Goal: Find specific page/section: Find specific page/section

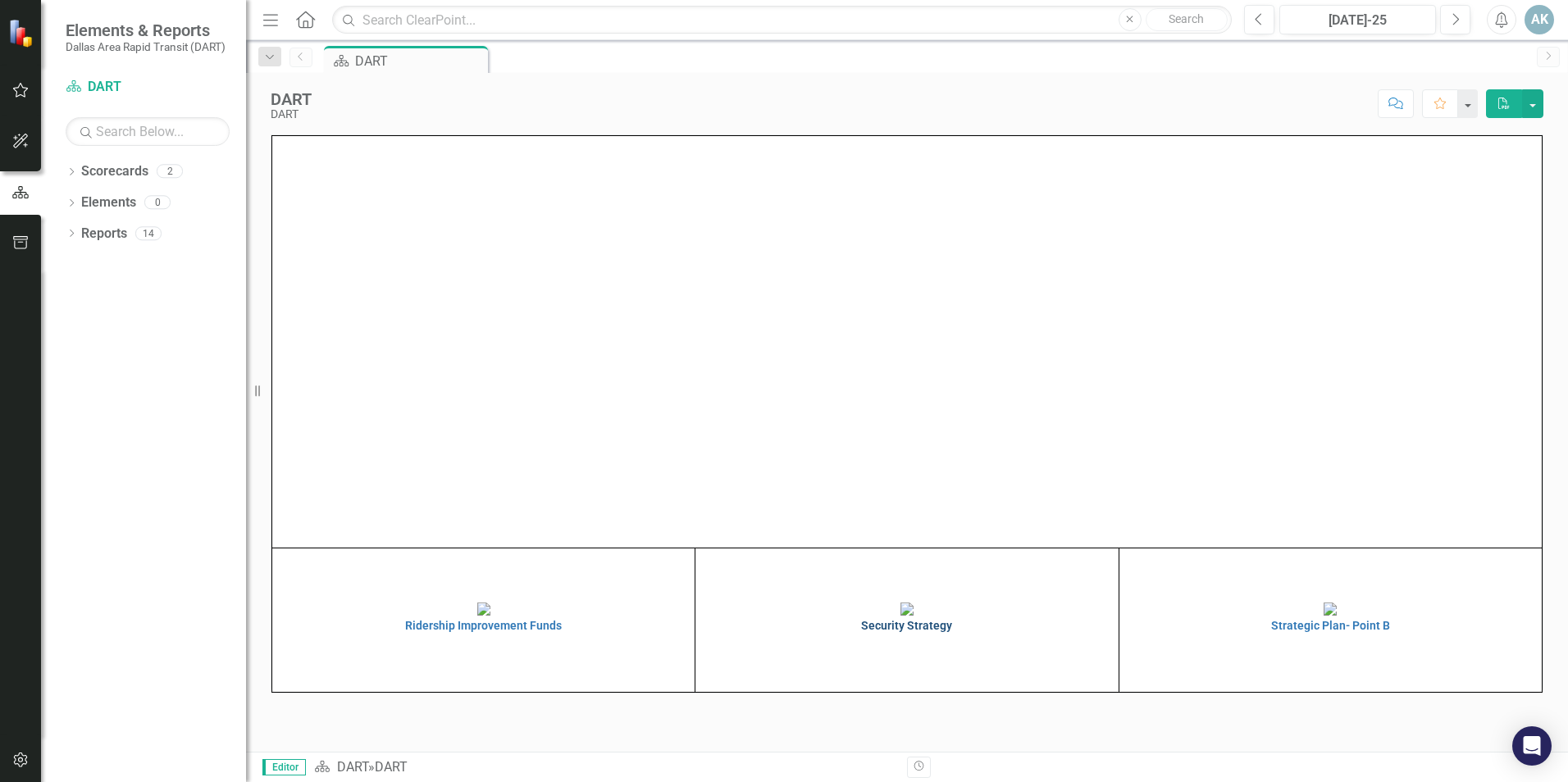
click at [896, 632] on h4 "Security Strategy" at bounding box center [906, 626] width 414 height 12
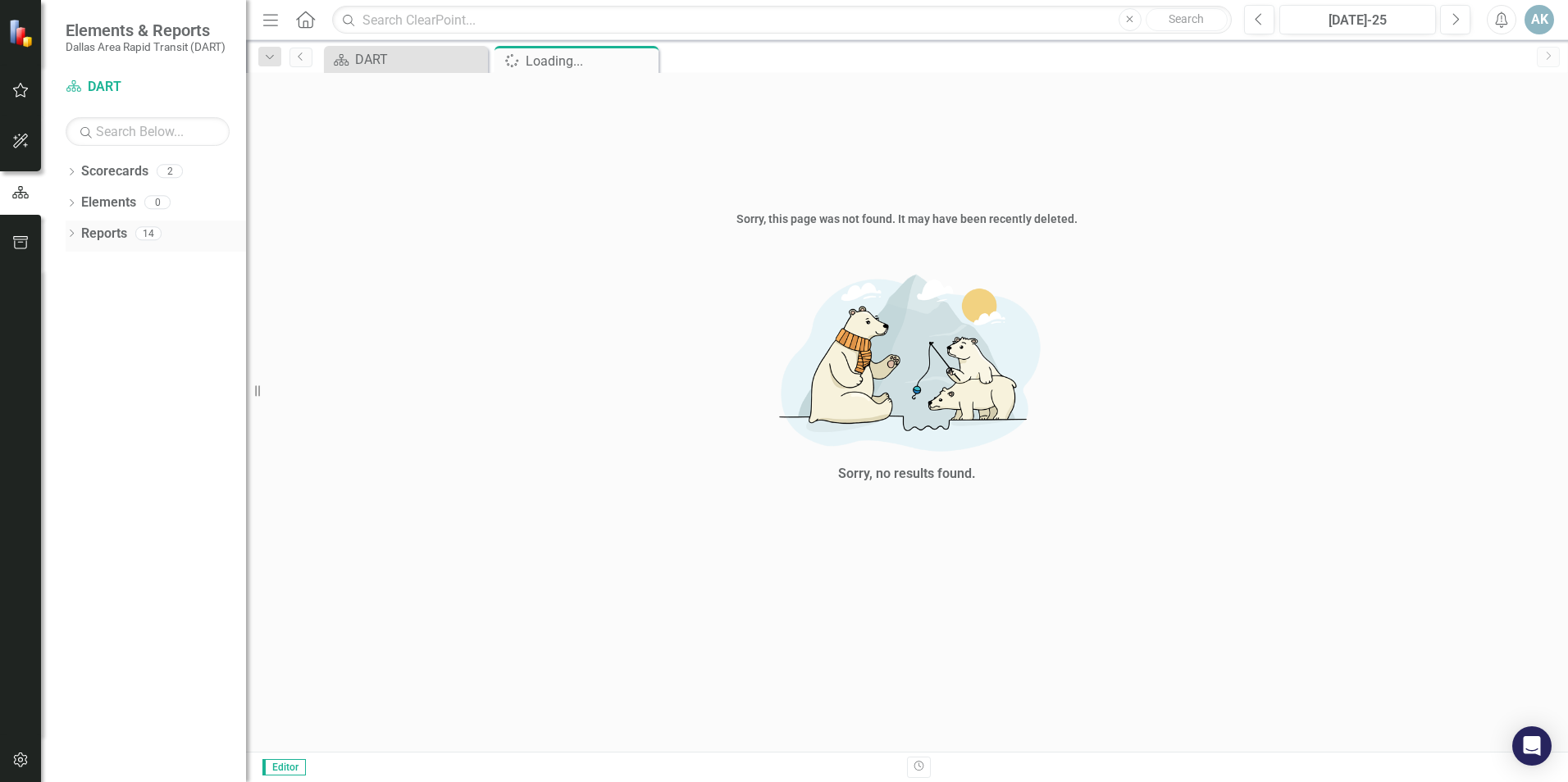
click at [114, 239] on link "Reports" at bounding box center [105, 234] width 46 height 19
click at [100, 230] on link "Reports" at bounding box center [105, 234] width 46 height 19
click at [733, 607] on div "Sorry, no results found." at bounding box center [907, 429] width 1322 height 372
click at [279, 762] on span "Editor" at bounding box center [284, 767] width 44 height 16
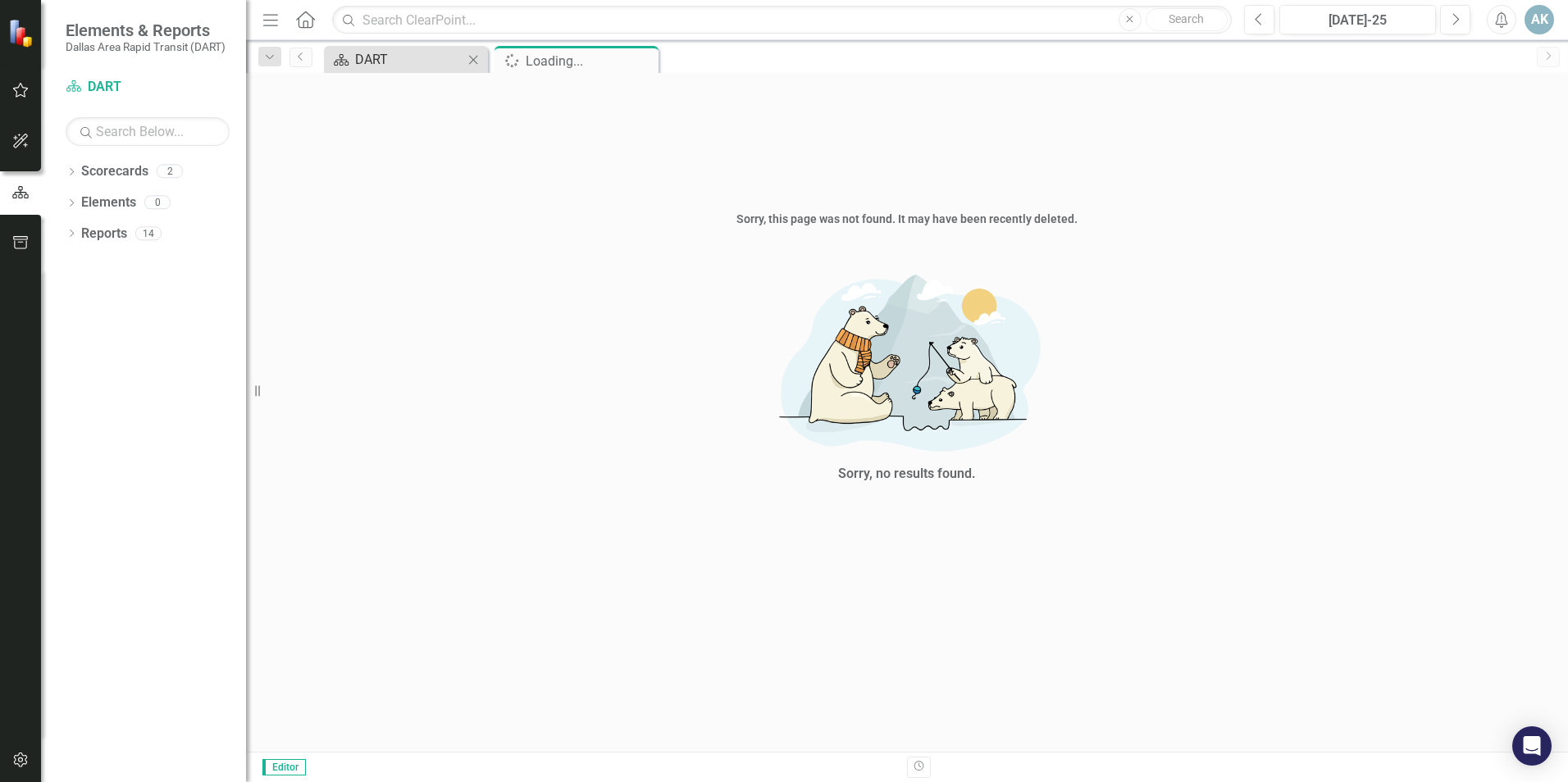
click at [412, 59] on div "DART" at bounding box center [409, 59] width 108 height 21
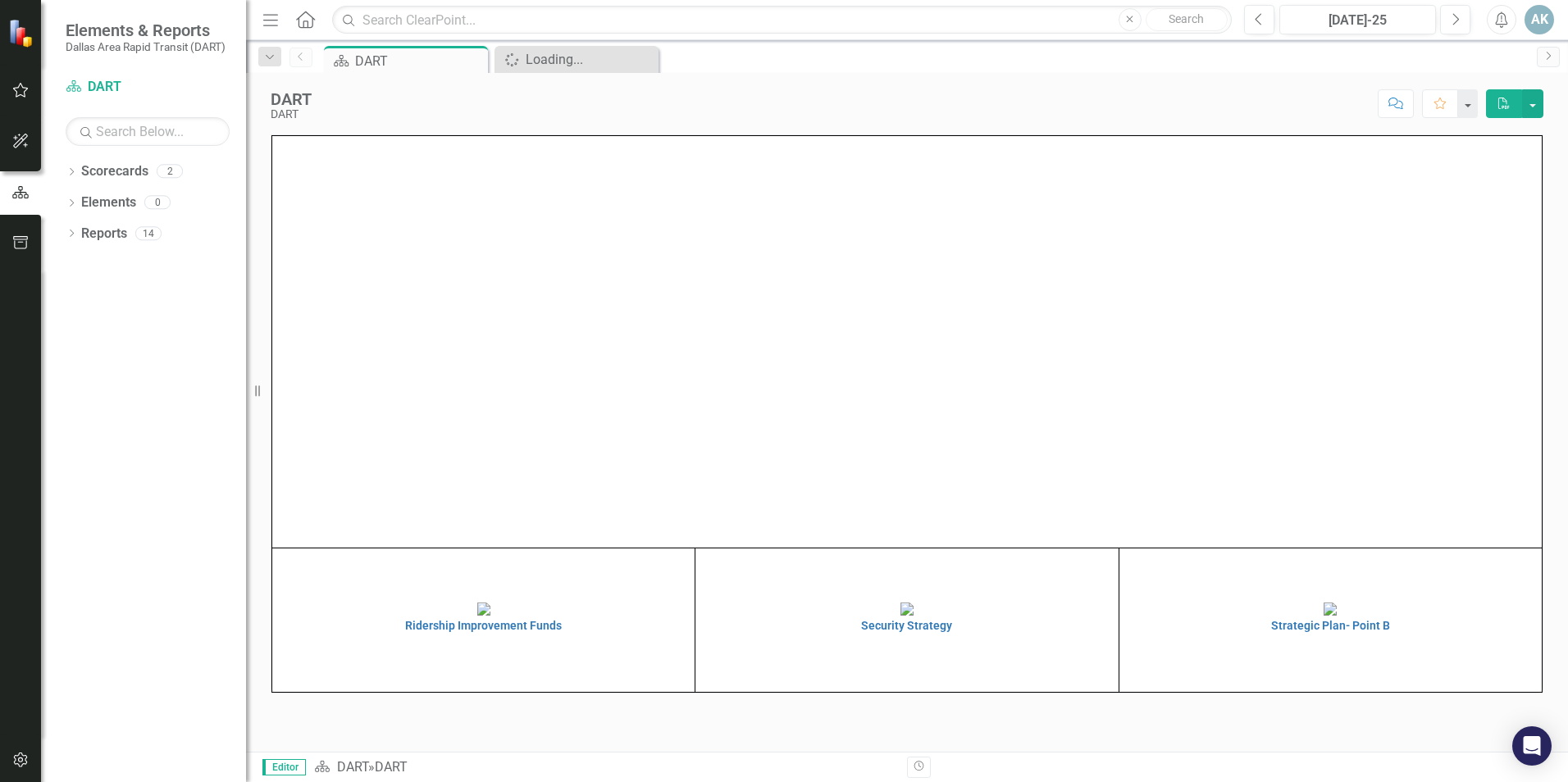
click at [1284, 669] on td "Strategic Plan- Point B" at bounding box center [1330, 620] width 423 height 144
click at [1291, 632] on h4 "Strategic Plan- Point B" at bounding box center [1330, 626] width 414 height 12
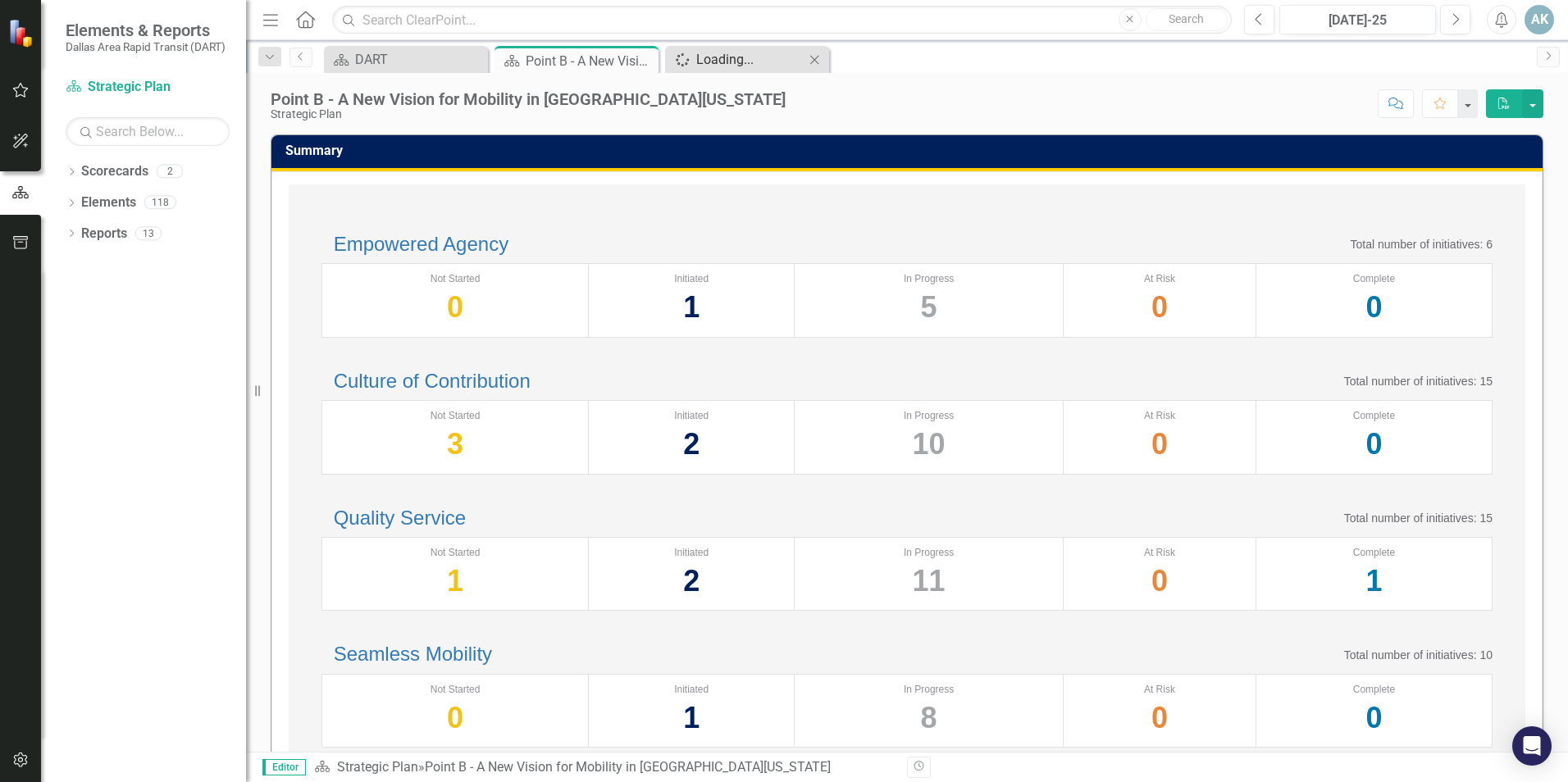
click at [734, 63] on div "Loading..." at bounding box center [751, 59] width 108 height 21
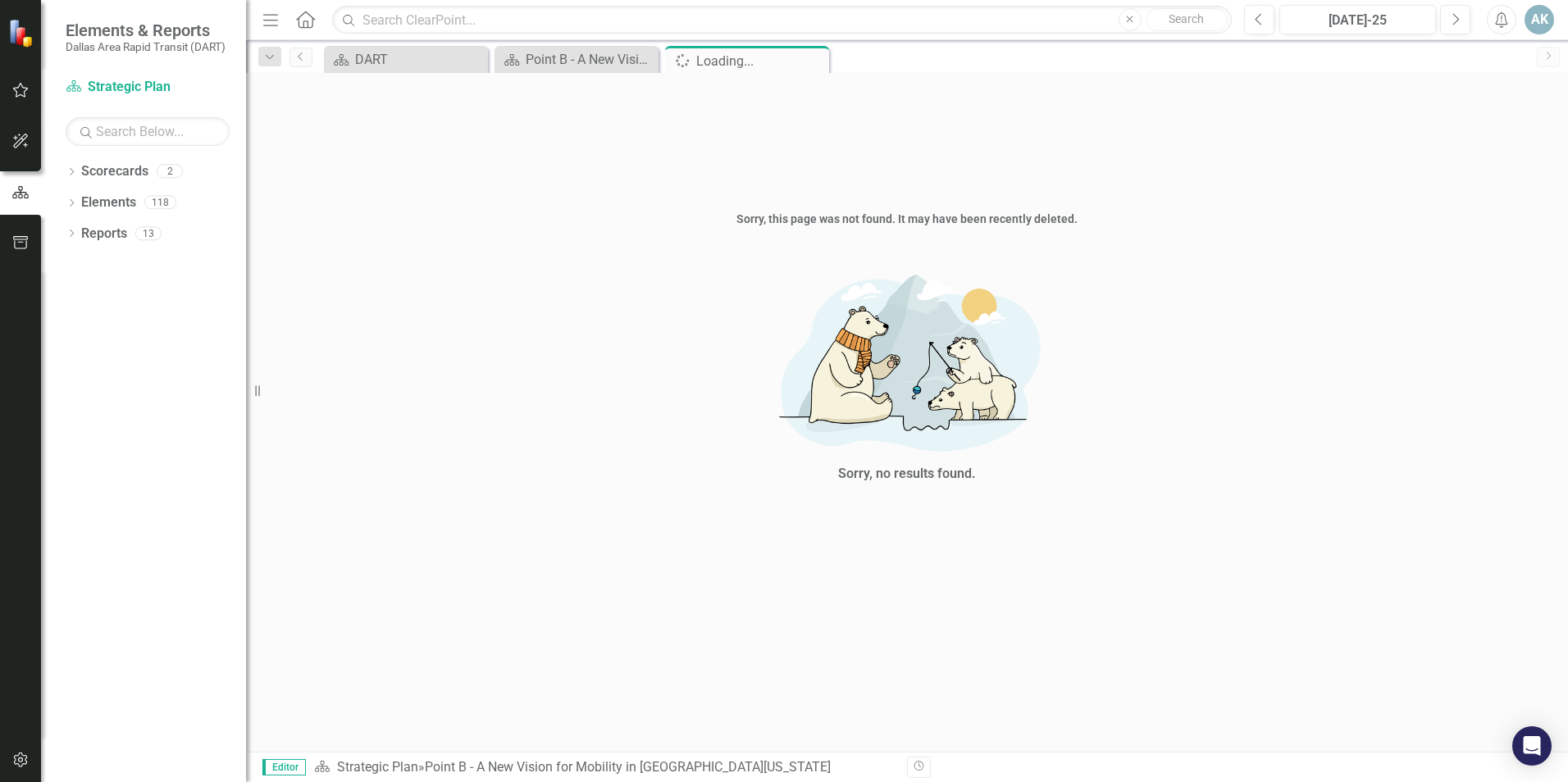
click at [0, 0] on icon "Close" at bounding box center [0, 0] width 0 height 0
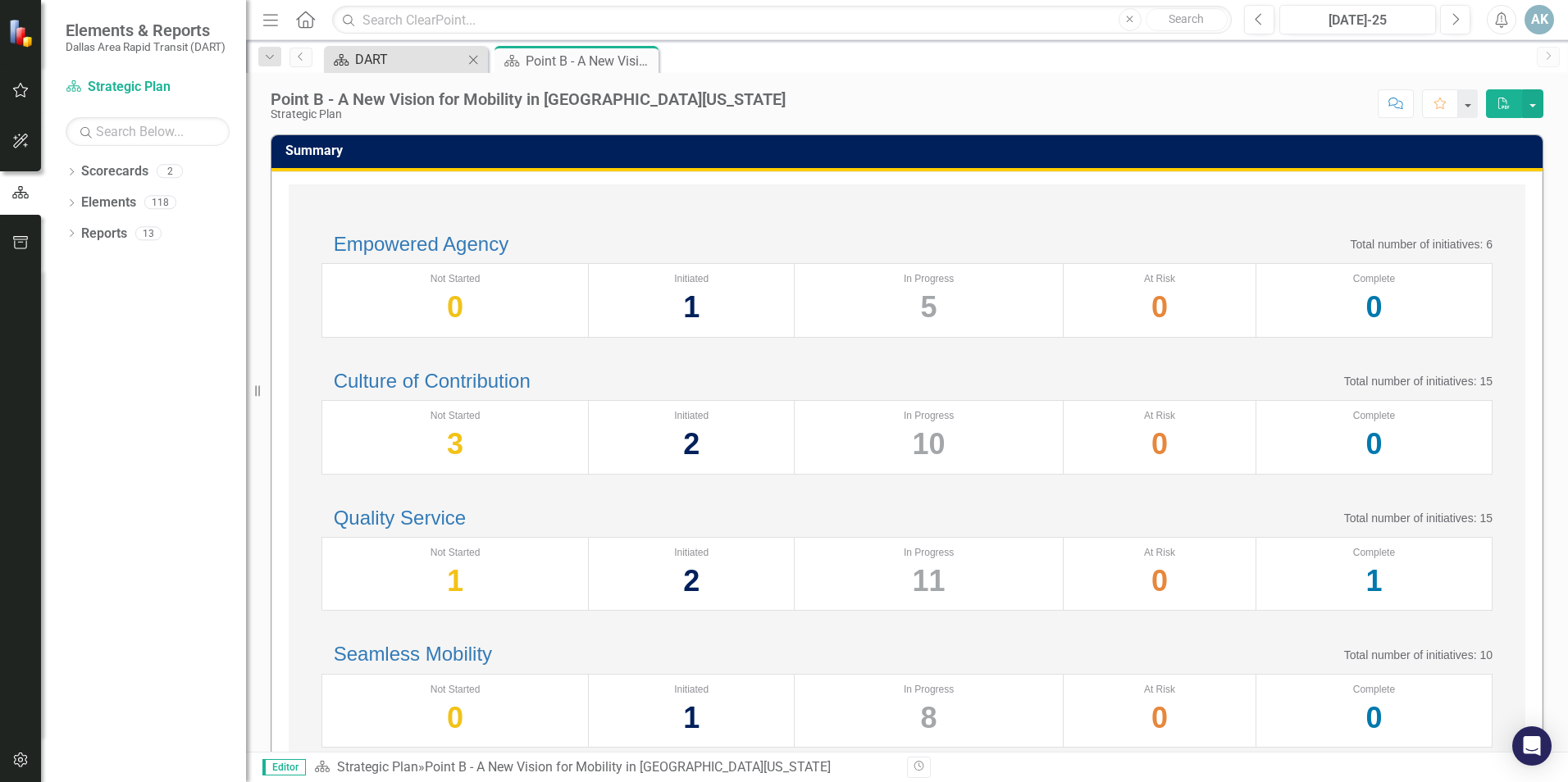
click at [434, 55] on div "DART" at bounding box center [409, 59] width 108 height 21
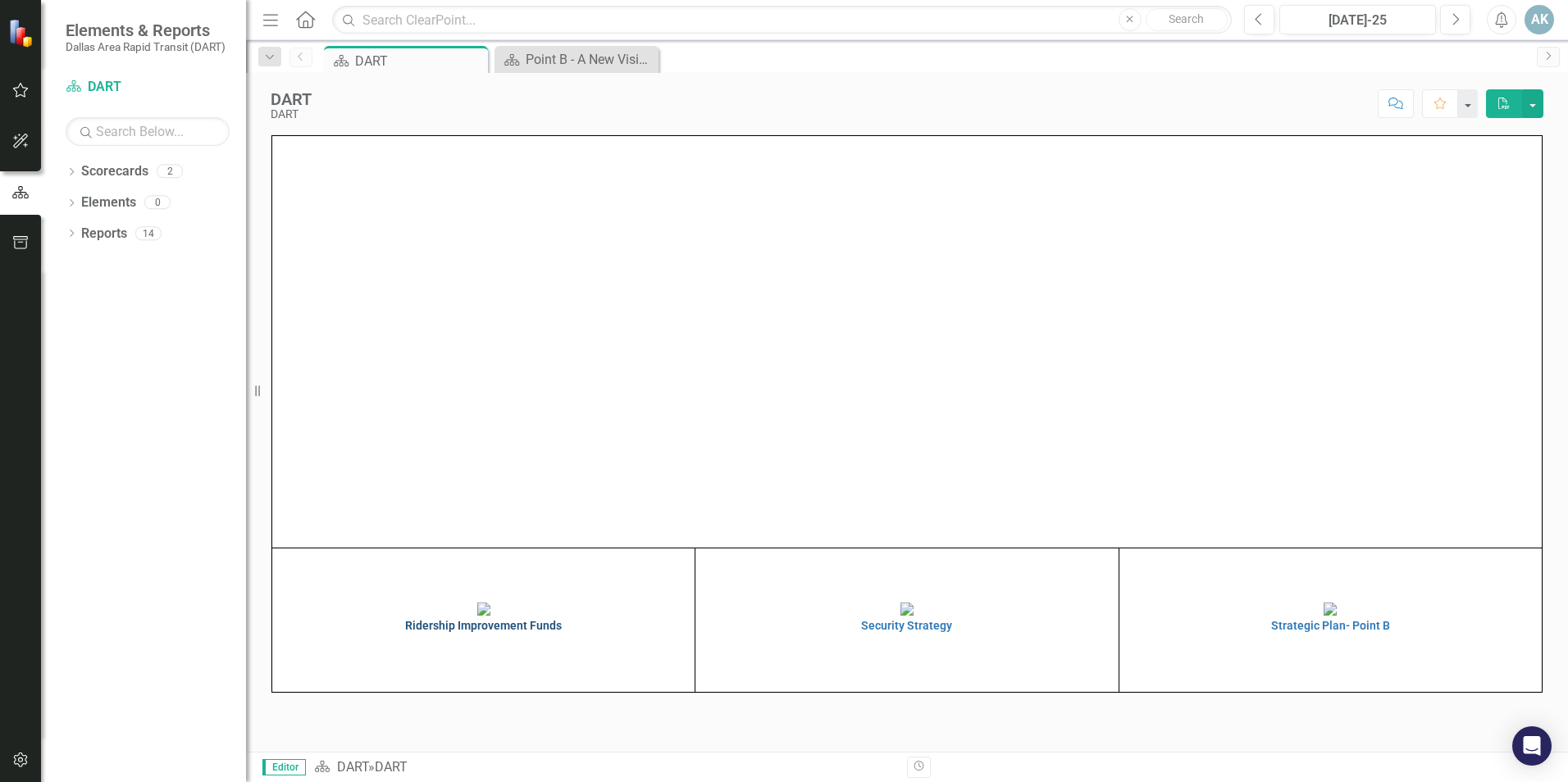
click at [509, 632] on h4 "Ridership Improvement Funds" at bounding box center [483, 626] width 414 height 12
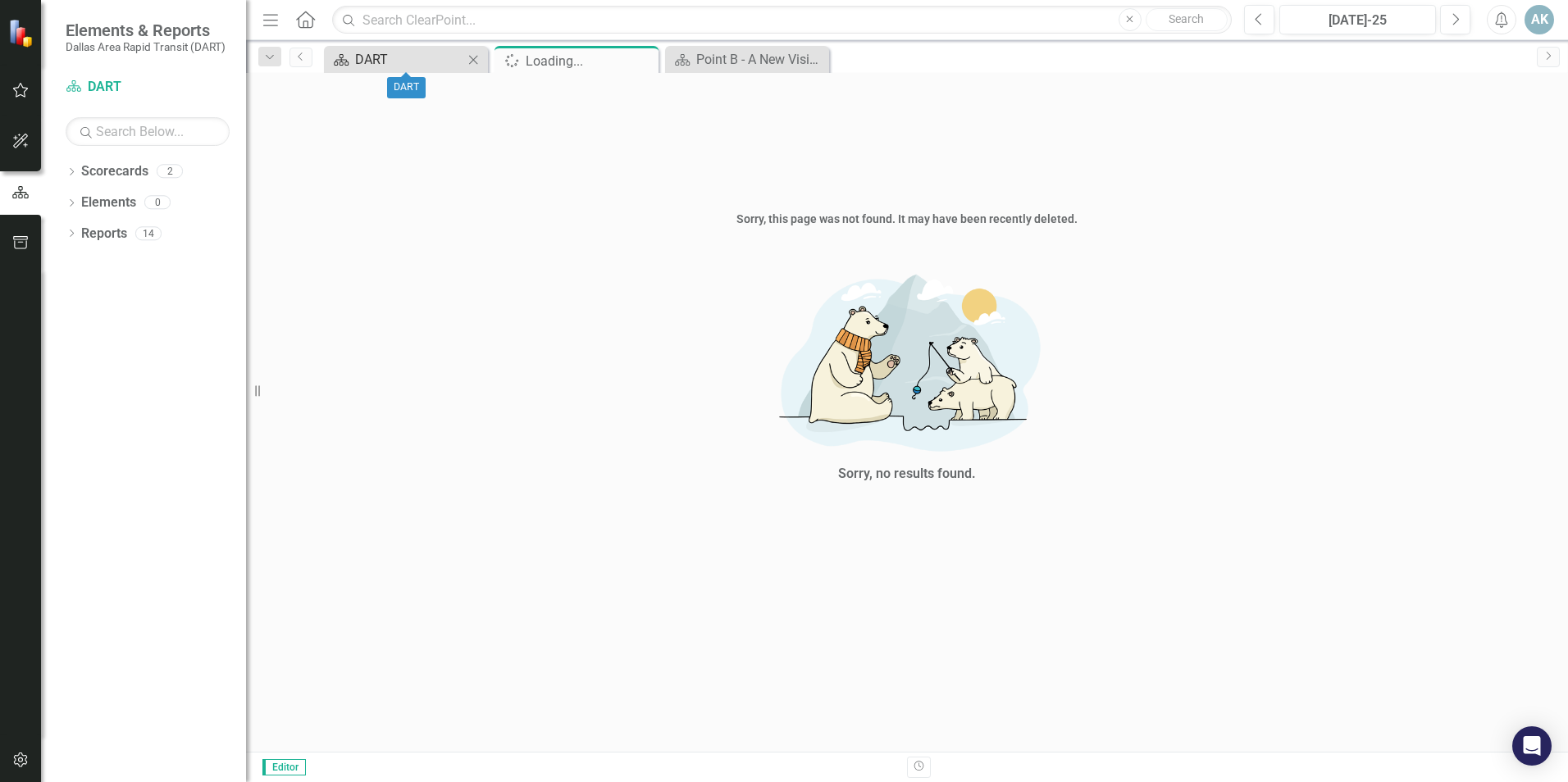
click at [384, 61] on div "DART" at bounding box center [409, 59] width 108 height 21
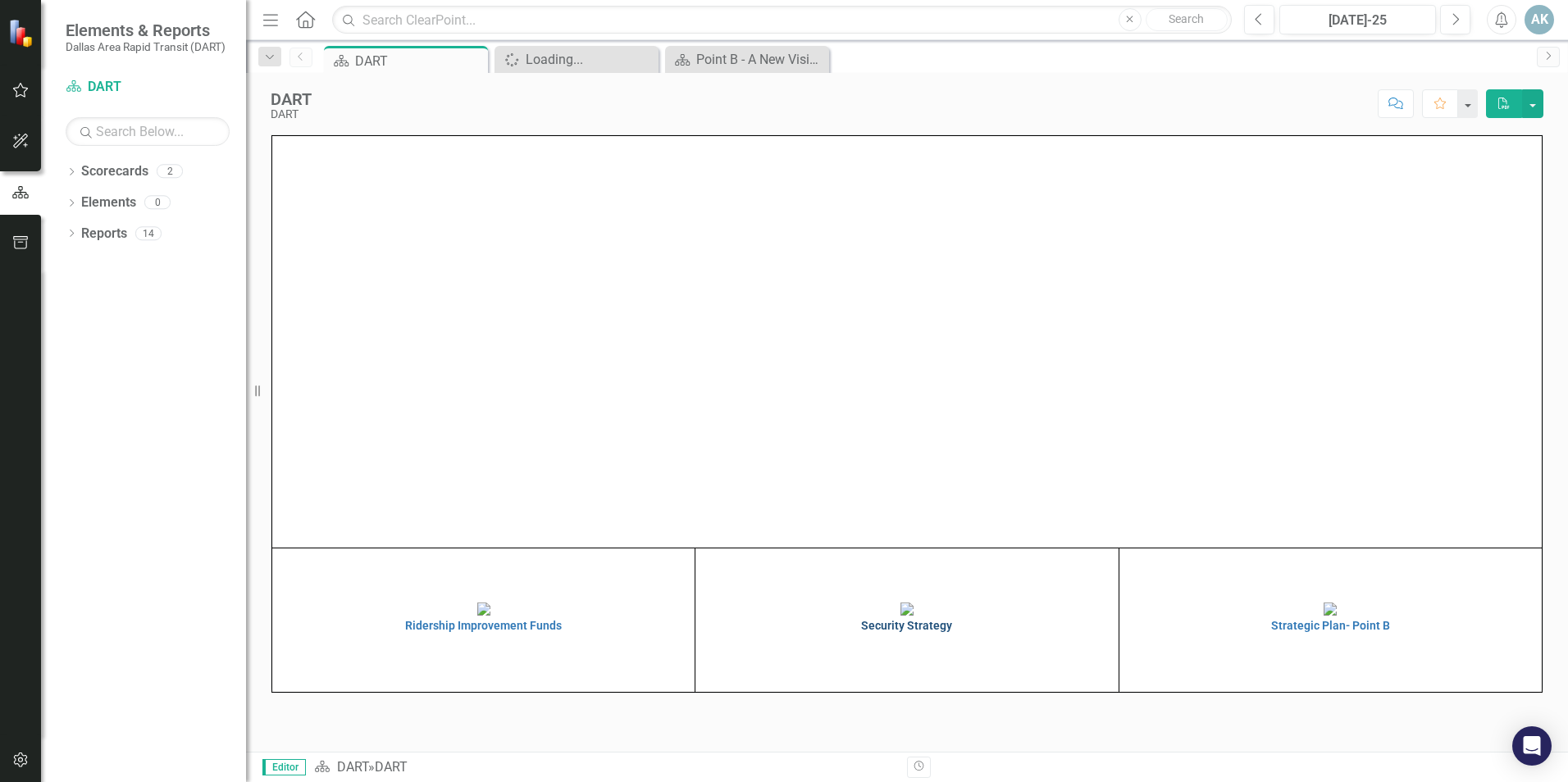
click at [892, 632] on h4 "Security Strategy" at bounding box center [906, 626] width 414 height 12
